Goal: Information Seeking & Learning: Learn about a topic

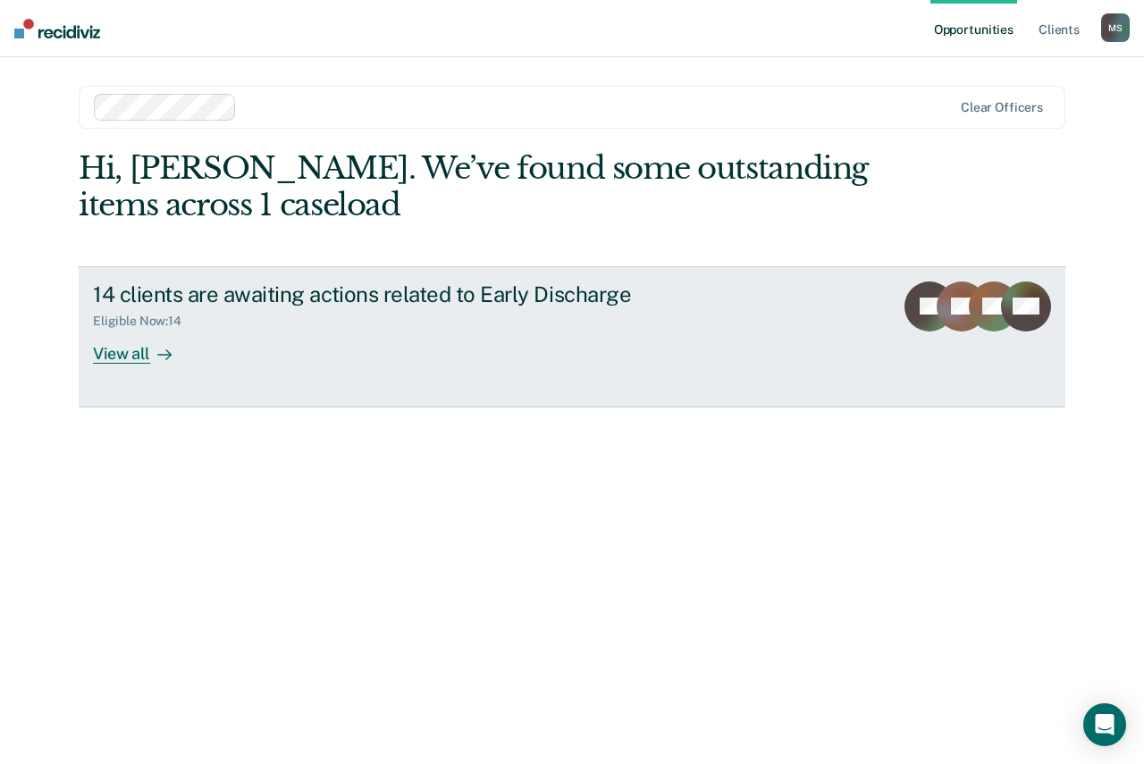
click at [130, 350] on div "View all" at bounding box center [143, 346] width 100 height 35
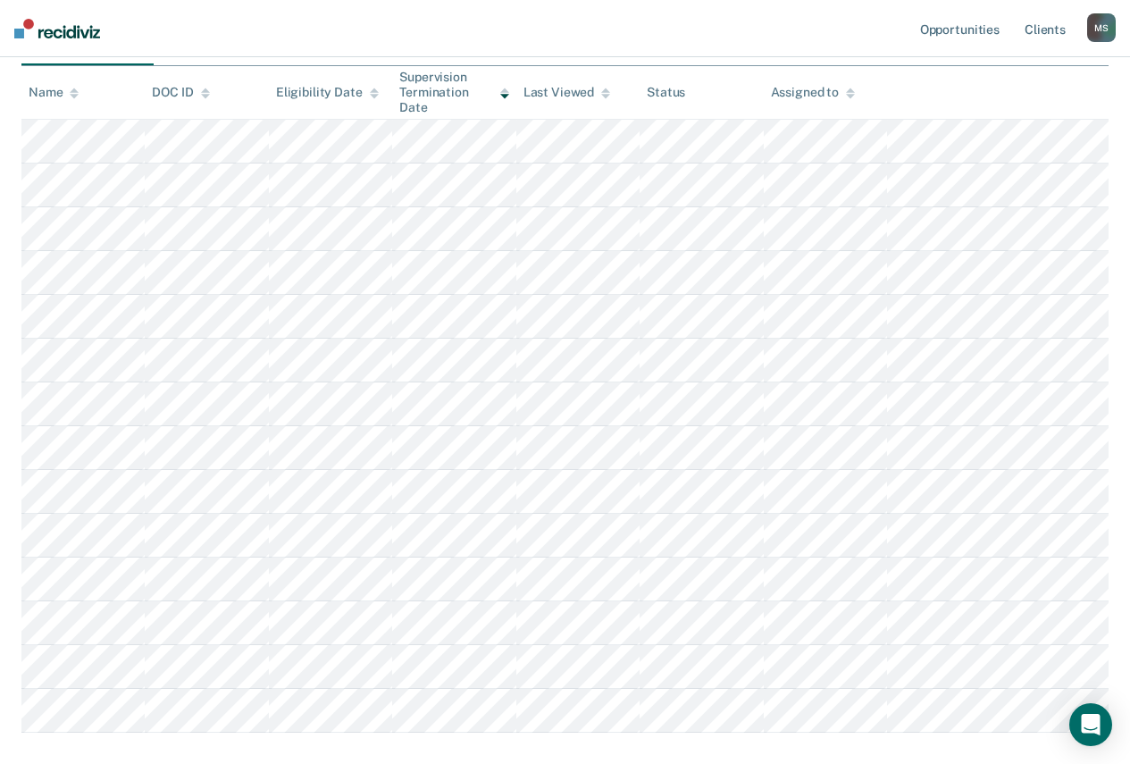
scroll to position [268, 0]
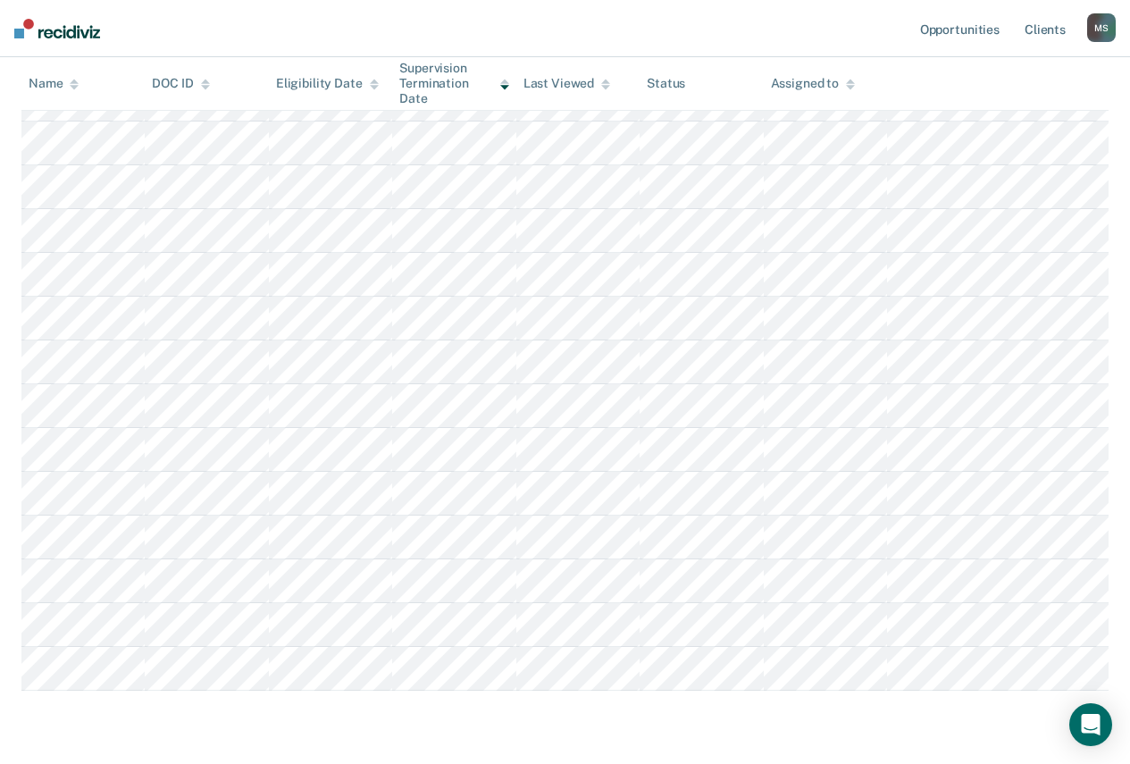
click at [212, 23] on nav "Opportunities Client s Michael Stransky M S Profile How it works Log Out" at bounding box center [565, 28] width 1130 height 57
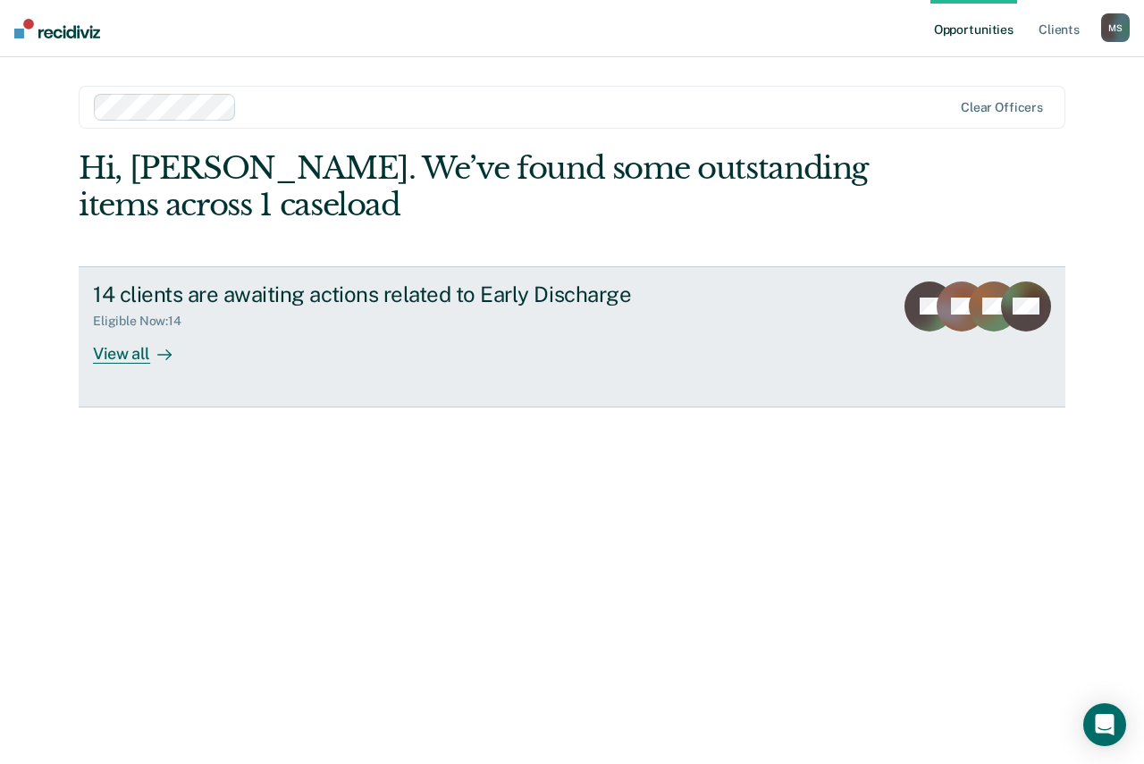
click at [121, 348] on div "View all" at bounding box center [143, 346] width 100 height 35
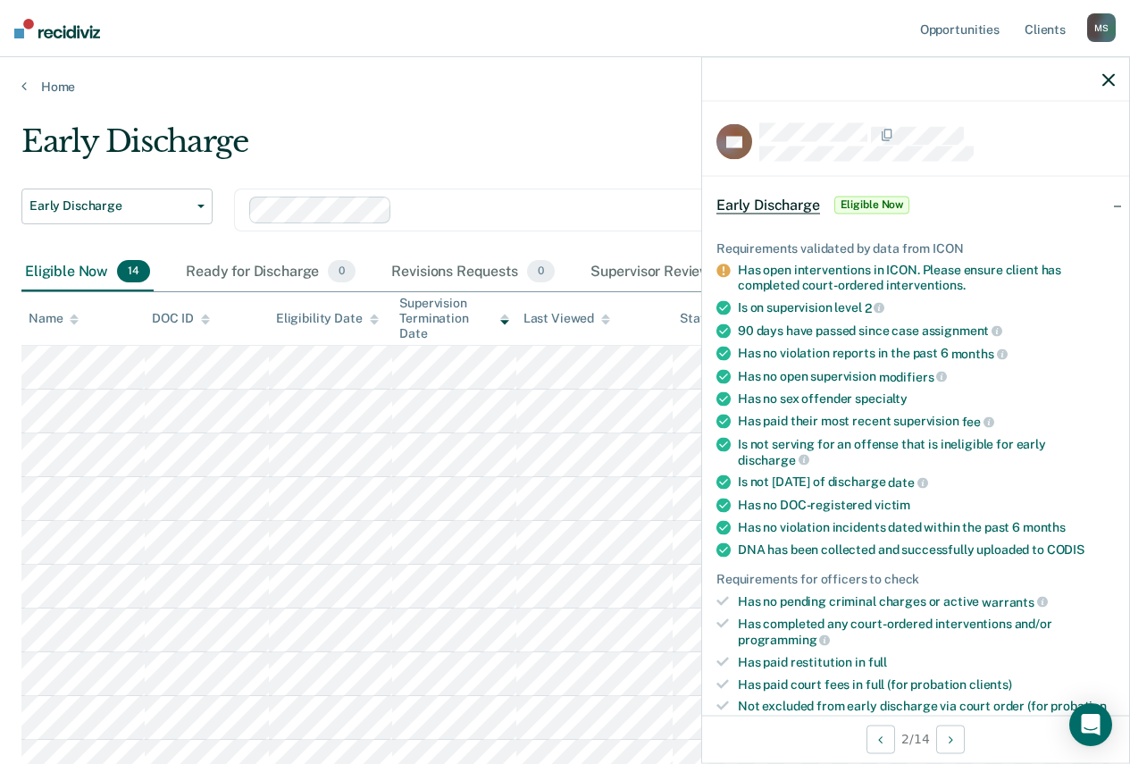
click at [588, 147] on div "Early Discharge" at bounding box center [530, 148] width 1018 height 51
click at [1108, 74] on icon "button" at bounding box center [1109, 79] width 13 height 13
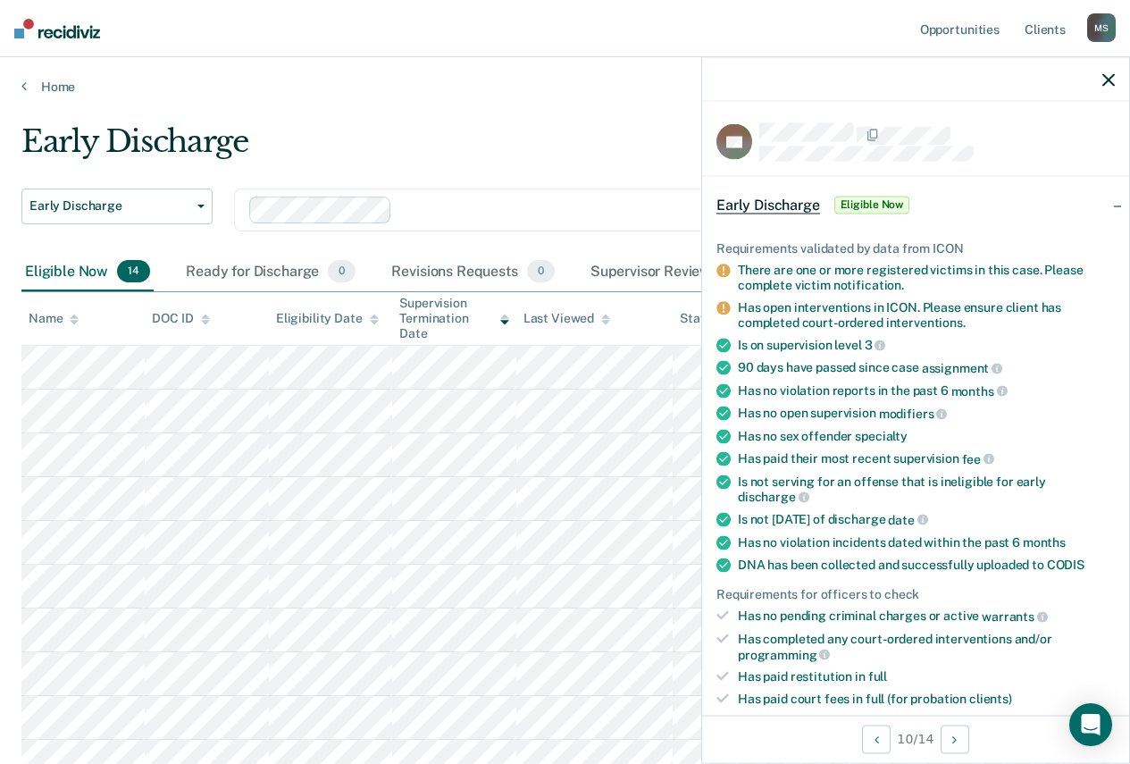
click at [524, 109] on main "Early Discharge Early Discharge Early Discharge Clear officers Eligible Now 14 …" at bounding box center [565, 588] width 1130 height 987
click at [1111, 77] on icon "button" at bounding box center [1109, 79] width 13 height 13
